Goal: Entertainment & Leisure: Browse casually

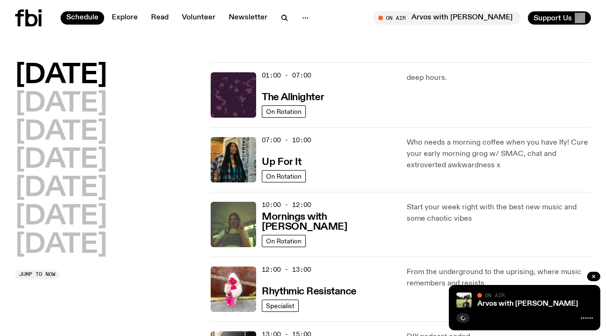
click at [31, 19] on icon at bounding box center [28, 17] width 26 height 17
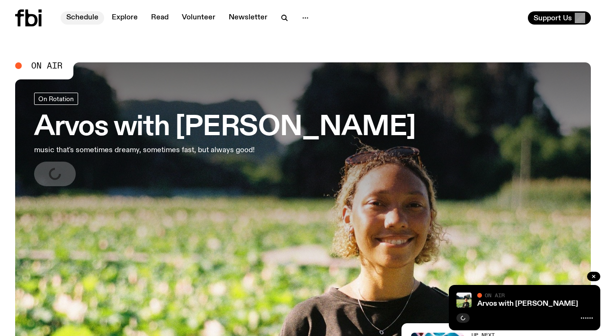
click at [81, 18] on link "Schedule" at bounding box center [83, 17] width 44 height 13
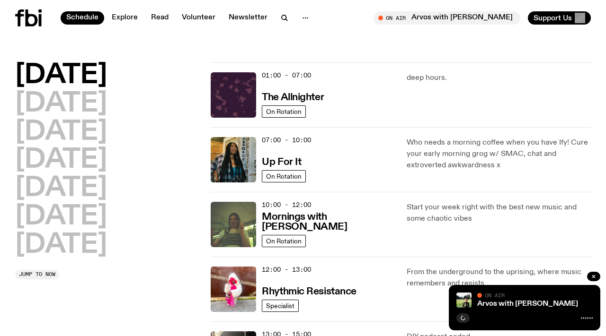
click at [28, 19] on icon at bounding box center [28, 17] width 26 height 17
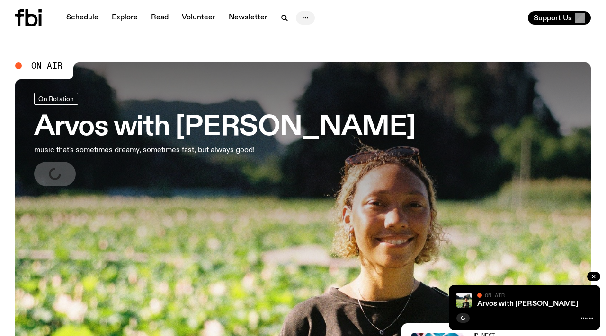
click at [303, 17] on icon "button" at bounding box center [304, 17] width 11 height 11
click at [398, 26] on div "Schedule Explore Read Volunteer Newsletter About Us Contact Support Us" at bounding box center [303, 18] width 606 height 36
click at [89, 16] on link "Schedule" at bounding box center [83, 17] width 44 height 13
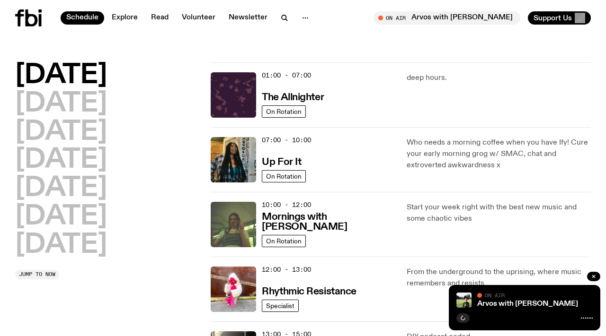
click at [30, 25] on icon at bounding box center [32, 17] width 12 height 17
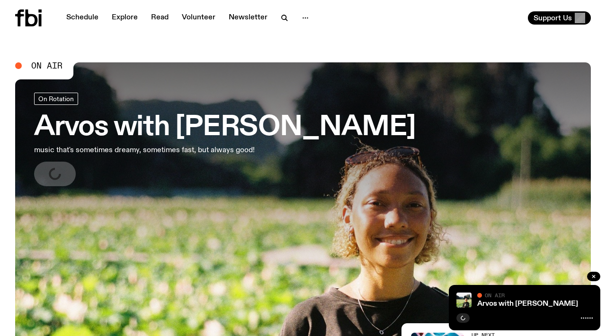
click at [584, 318] on icon at bounding box center [587, 319] width 12 height 8
click at [594, 277] on icon "button" at bounding box center [593, 276] width 3 height 3
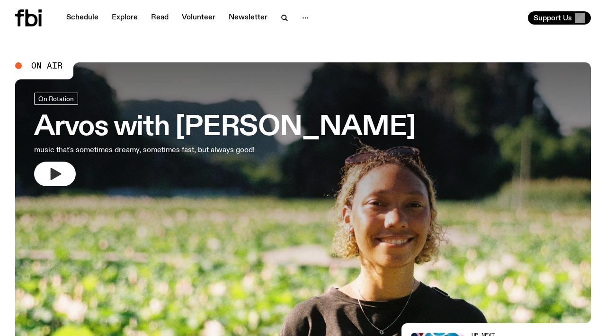
click at [61, 176] on icon "button" at bounding box center [54, 174] width 15 height 15
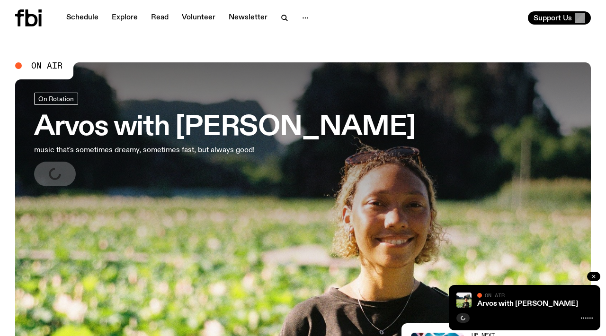
click at [592, 276] on icon "button" at bounding box center [593, 276] width 3 height 3
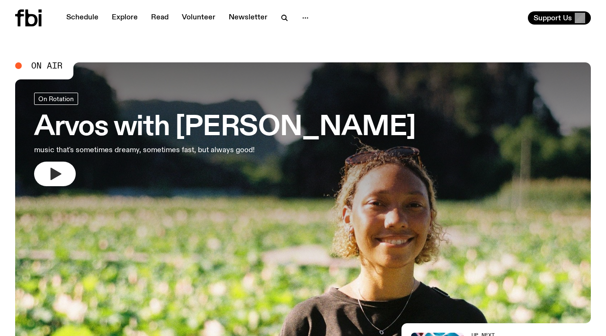
click at [55, 174] on icon "button" at bounding box center [56, 174] width 11 height 12
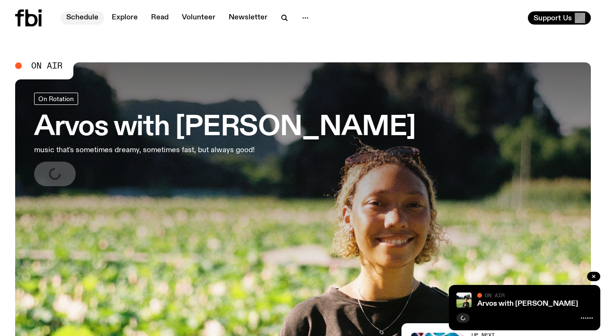
click at [79, 17] on link "Schedule" at bounding box center [83, 17] width 44 height 13
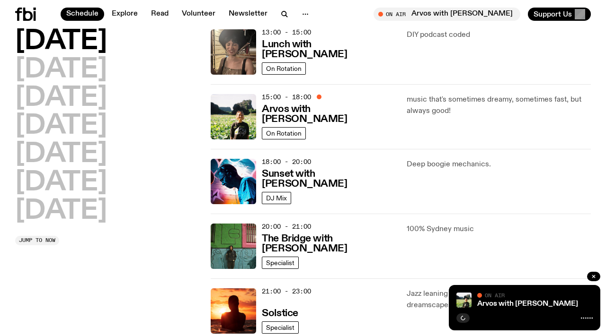
scroll to position [299, 0]
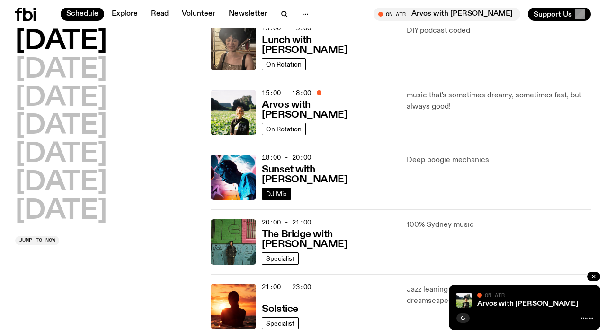
click at [280, 195] on span "DJ Mix" at bounding box center [276, 193] width 21 height 7
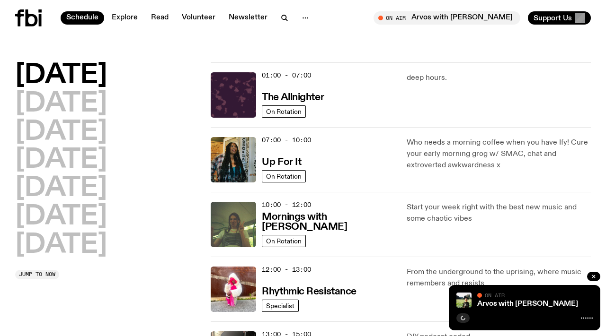
click at [26, 19] on icon at bounding box center [32, 17] width 12 height 17
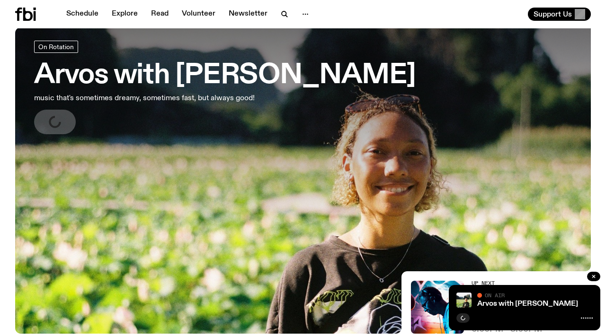
scroll to position [45, 0]
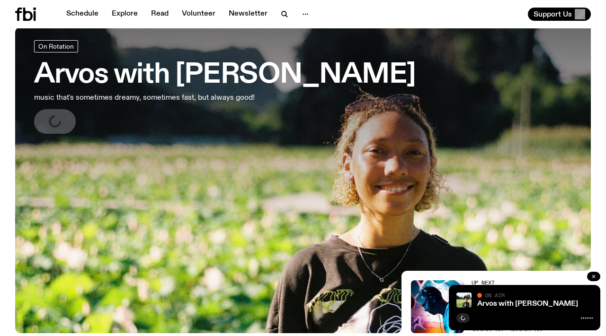
click at [595, 276] on icon "button" at bounding box center [593, 277] width 6 height 6
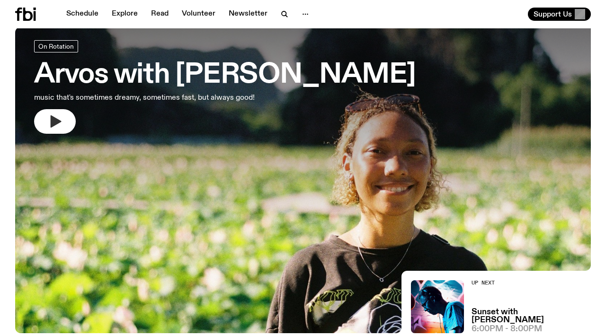
click at [55, 123] on icon "button" at bounding box center [56, 121] width 11 height 12
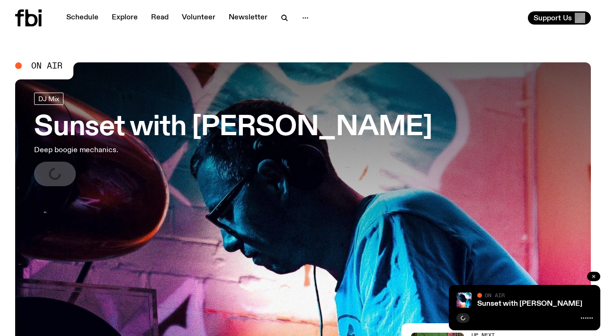
click at [591, 276] on icon "button" at bounding box center [593, 277] width 6 height 6
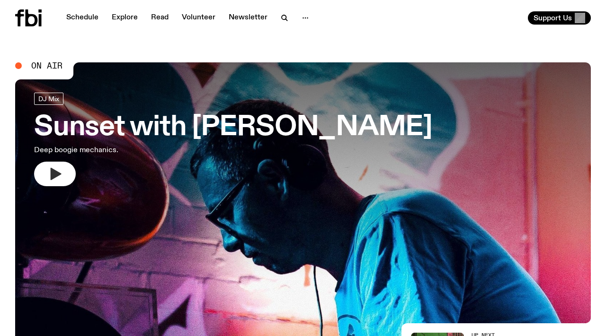
click at [55, 176] on icon "button" at bounding box center [56, 174] width 11 height 12
